Goal: Task Accomplishment & Management: Manage account settings

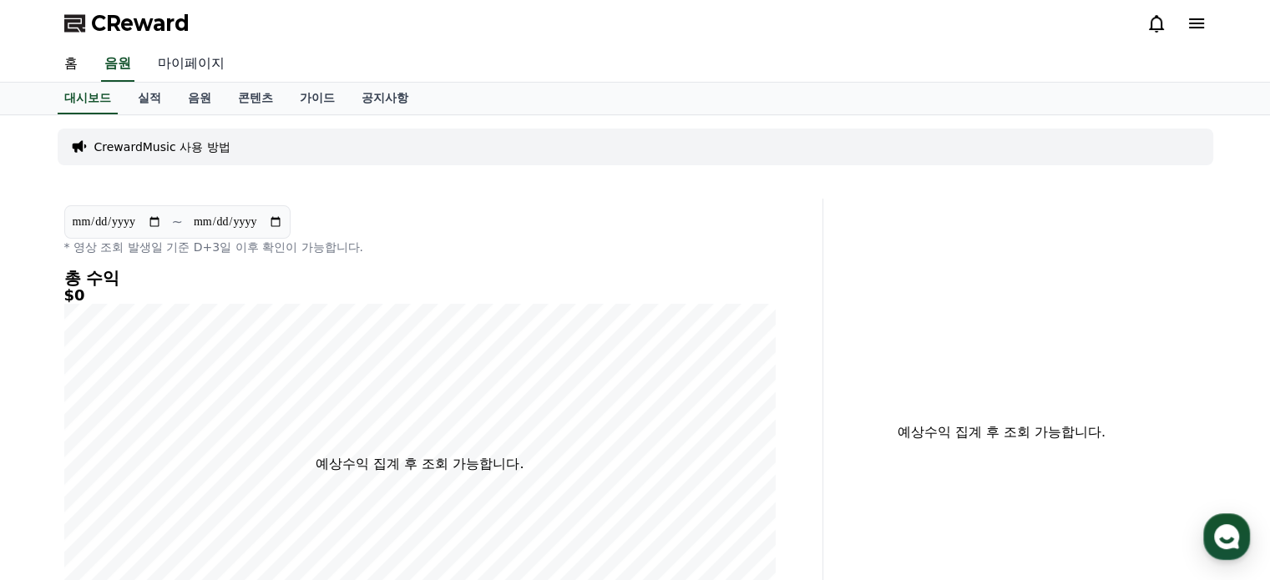
click at [200, 63] on link "마이페이지" at bounding box center [191, 64] width 94 height 35
select select "**********"
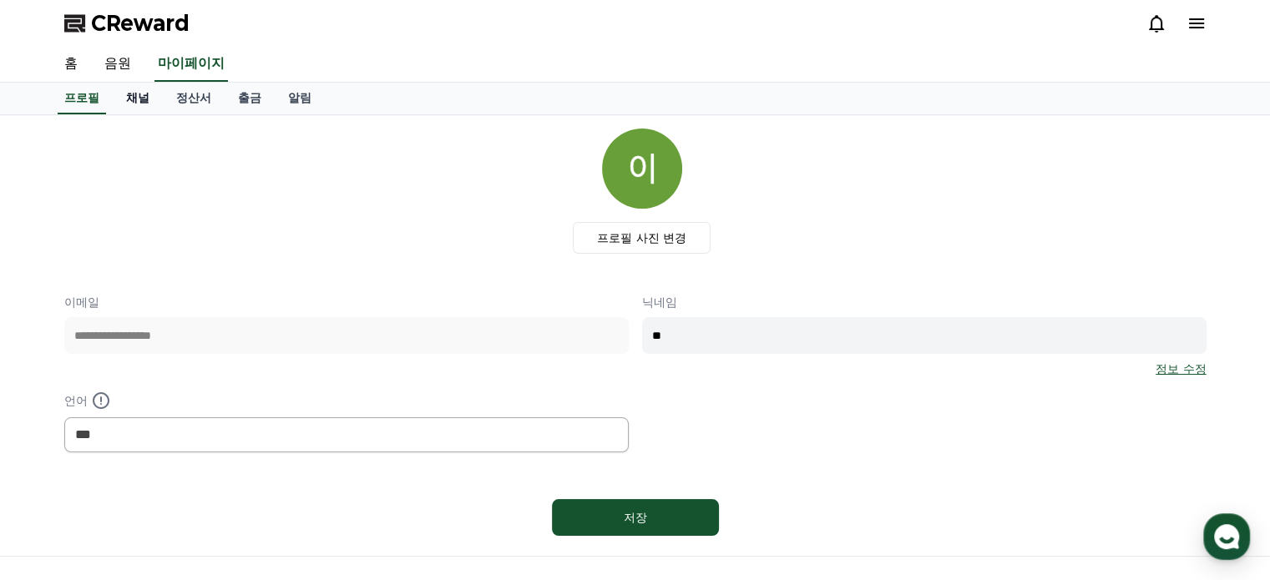
click at [138, 93] on link "채널" at bounding box center [138, 99] width 50 height 32
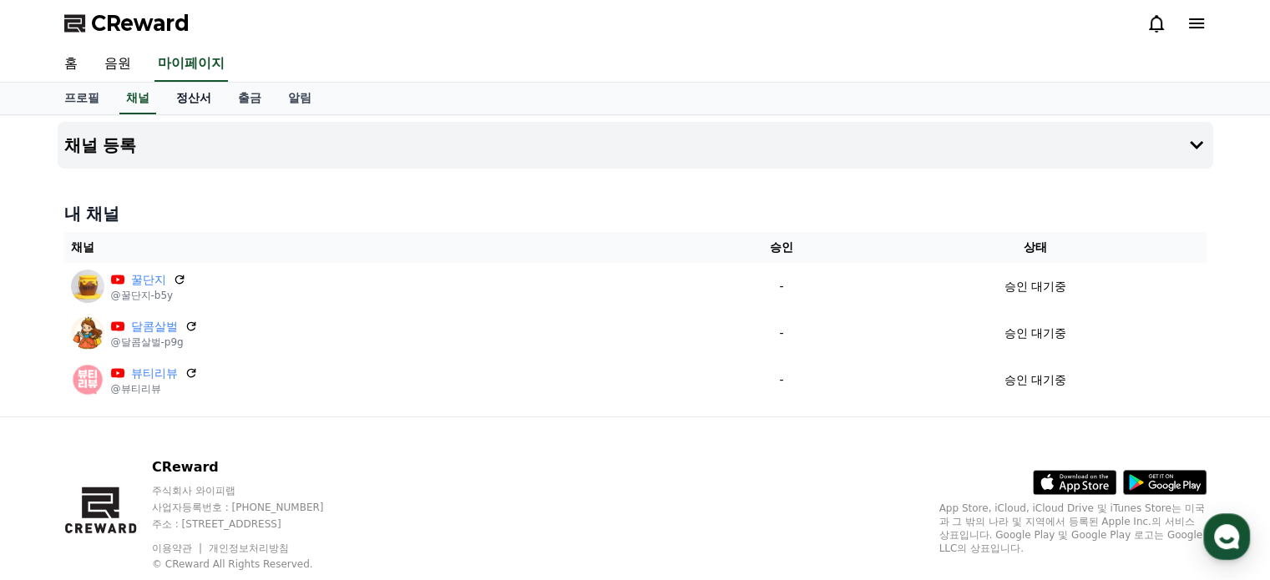
click at [195, 95] on link "정산서" at bounding box center [194, 99] width 62 height 32
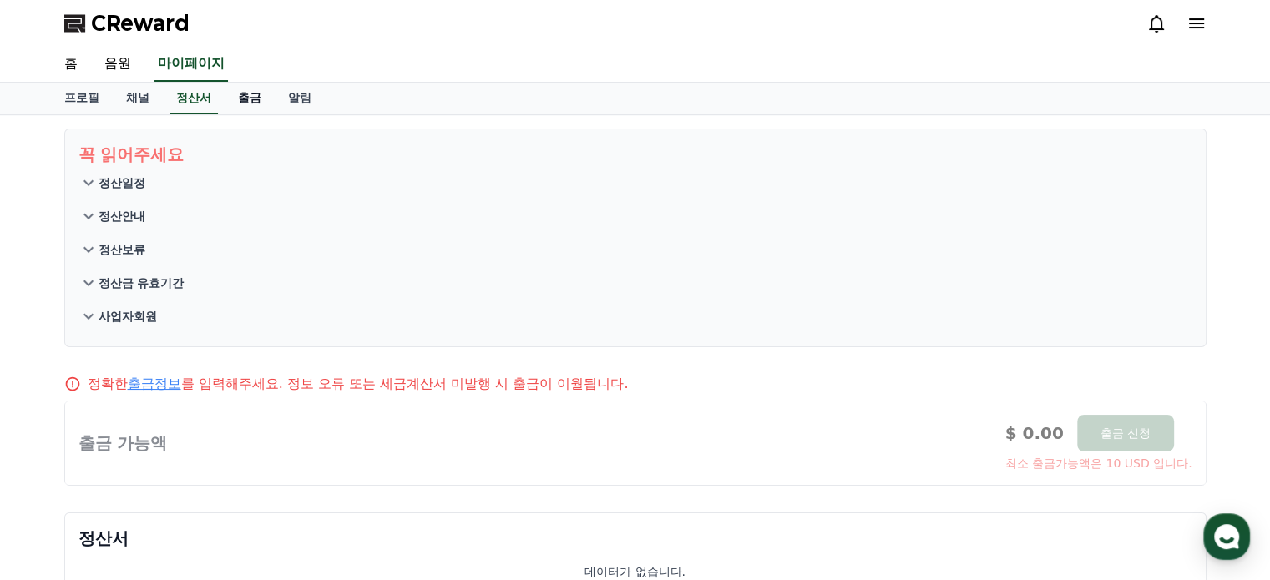
click at [243, 101] on link "출금" at bounding box center [250, 99] width 50 height 32
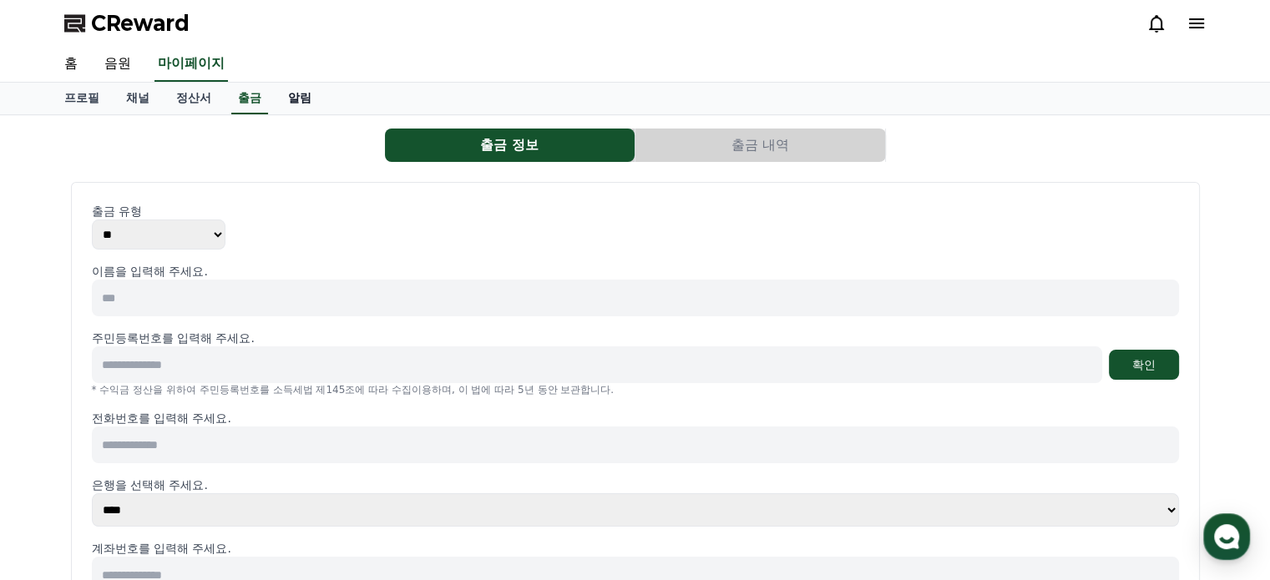
click at [299, 95] on link "알림" at bounding box center [300, 99] width 50 height 32
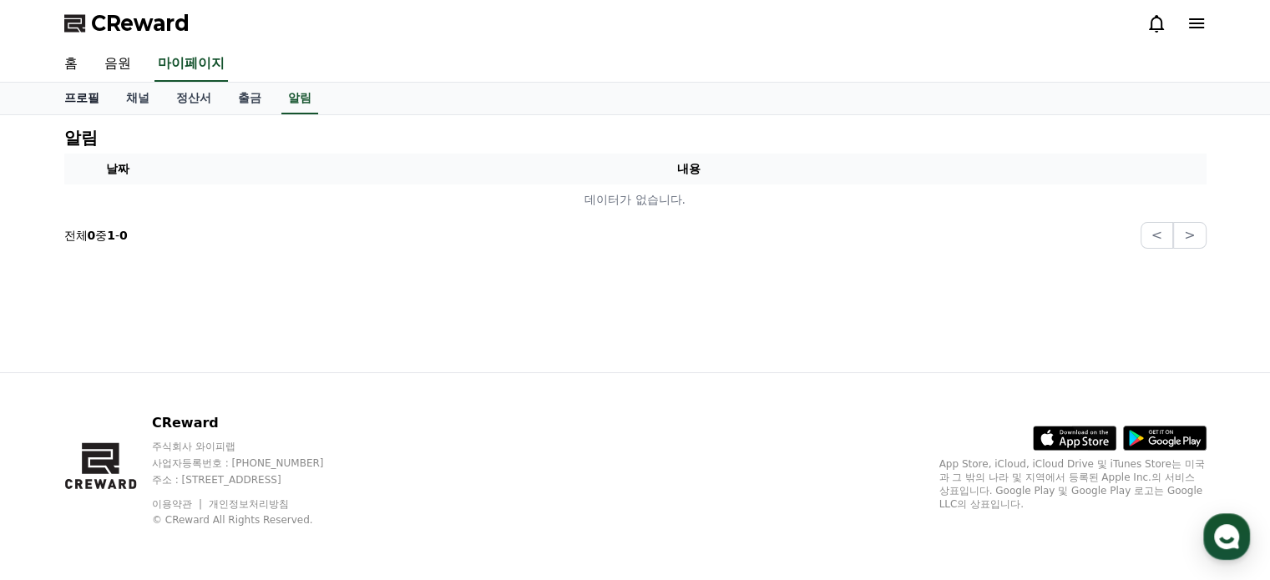
click at [83, 98] on link "프로필" at bounding box center [82, 99] width 62 height 32
select select "**********"
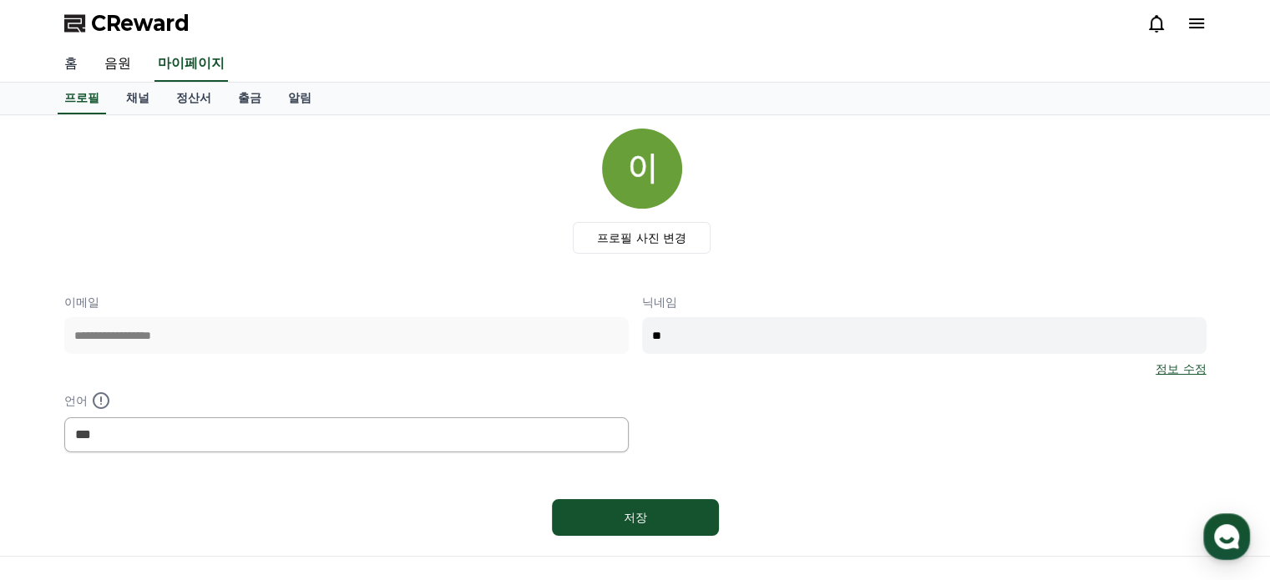
click at [77, 62] on link "홈" at bounding box center [71, 64] width 40 height 35
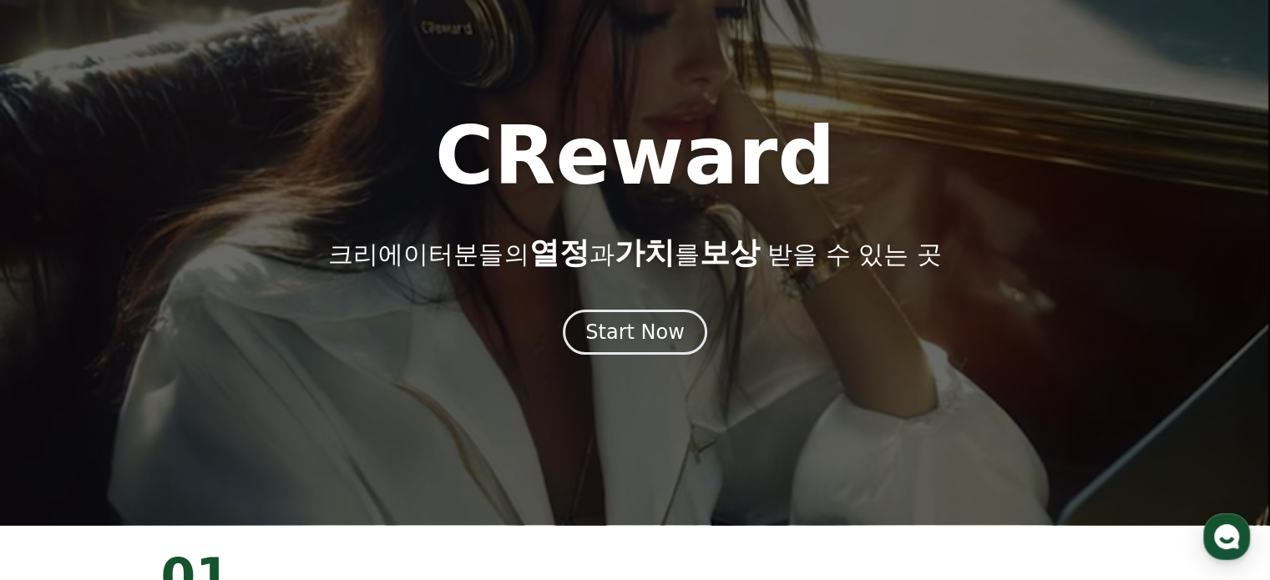
scroll to position [84, 0]
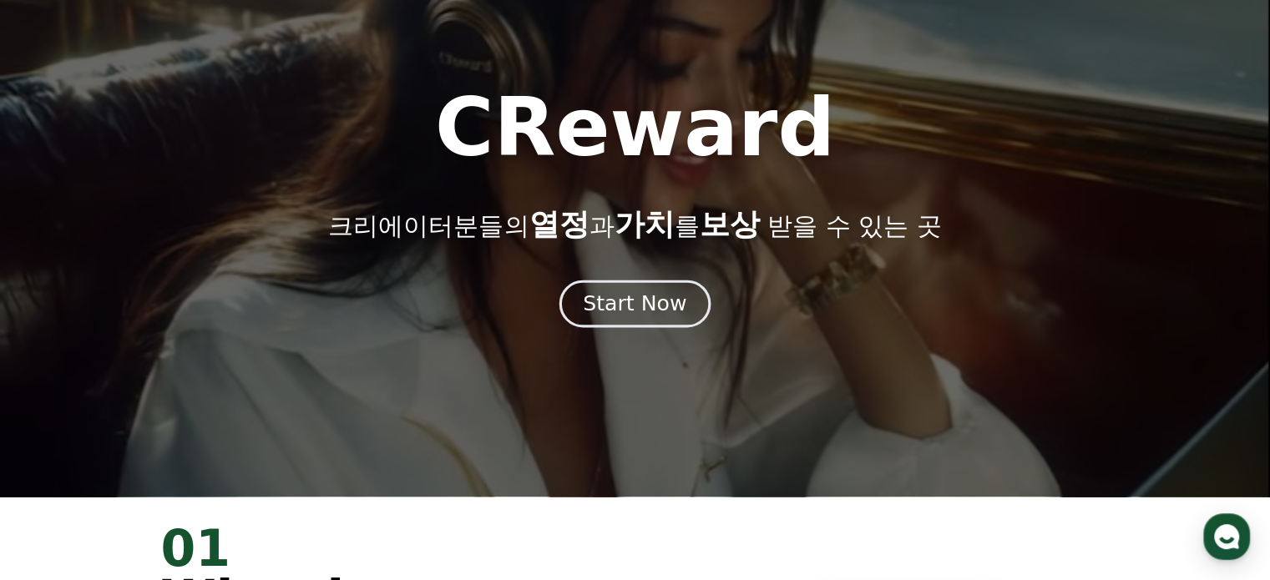
click at [644, 307] on div "Start Now" at bounding box center [635, 304] width 104 height 28
